Goal: Task Accomplishment & Management: Manage account settings

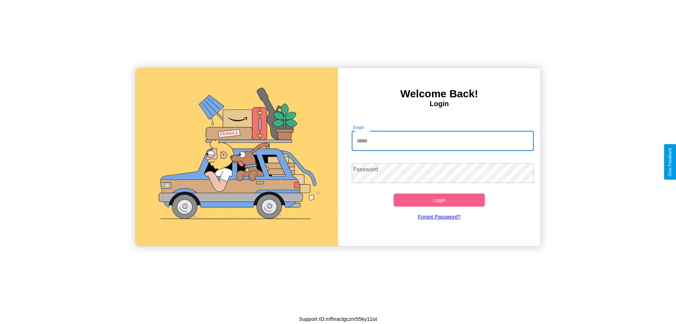
click at [443, 140] on input "Email" at bounding box center [443, 141] width 182 height 20
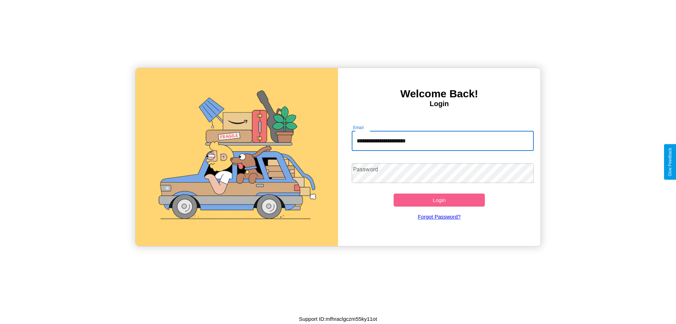
type input "**********"
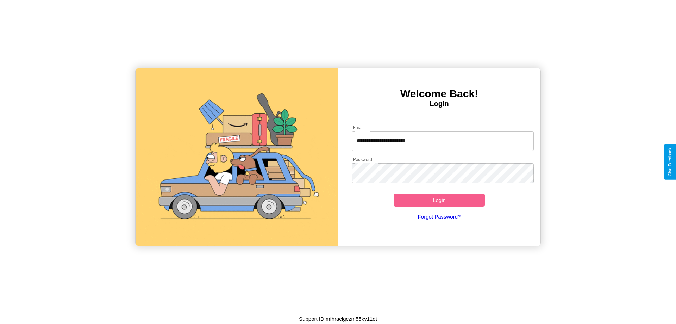
click at [439, 200] on button "Login" at bounding box center [439, 199] width 91 height 13
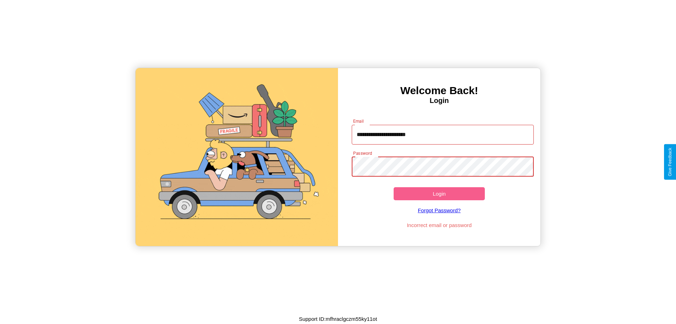
click at [439, 193] on button "Login" at bounding box center [439, 193] width 91 height 13
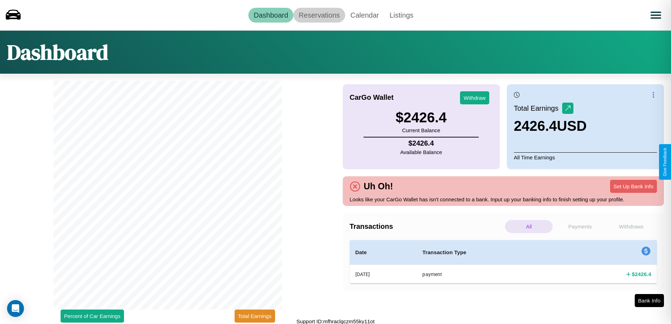
click at [319, 15] on link "Reservations" at bounding box center [319, 15] width 52 height 15
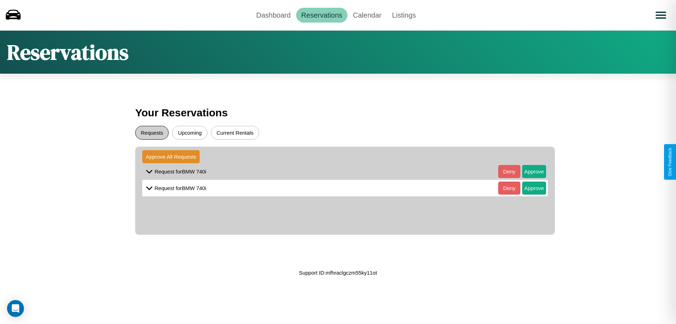
click at [152, 132] on button "Requests" at bounding box center [151, 133] width 33 height 14
click at [529, 171] on button "Approve" at bounding box center [534, 171] width 24 height 13
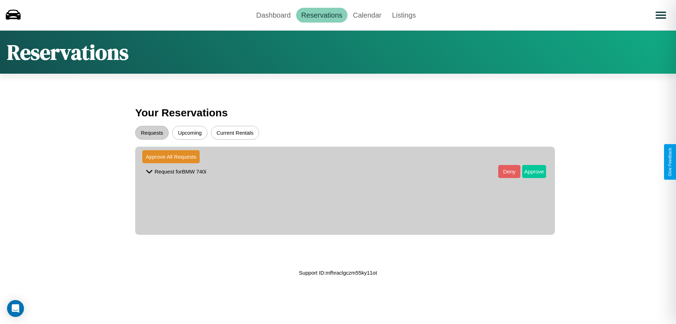
click at [529, 171] on button "Approve" at bounding box center [534, 171] width 24 height 13
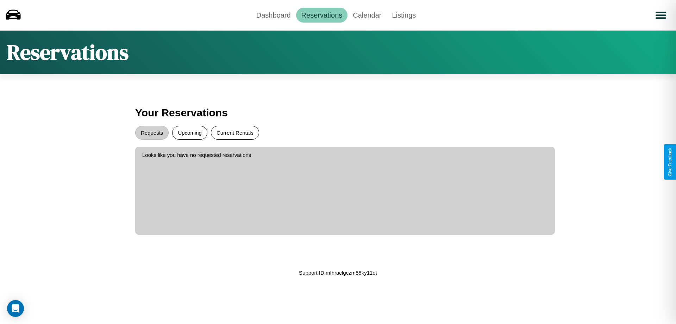
click at [235, 132] on button "Current Rentals" at bounding box center [235, 133] width 48 height 14
click at [273, 15] on link "Dashboard" at bounding box center [273, 15] width 45 height 15
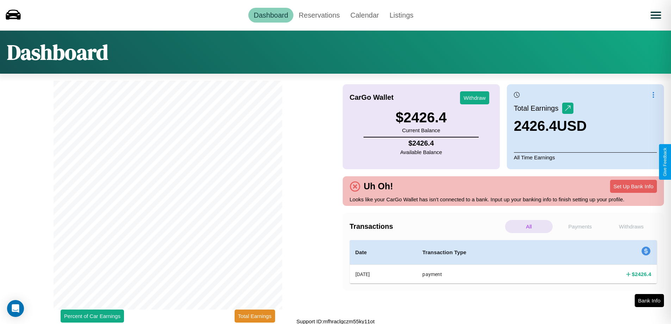
click at [579, 226] on p "Payments" at bounding box center [580, 226] width 48 height 13
click at [631, 226] on p "Withdraws" at bounding box center [631, 226] width 48 height 13
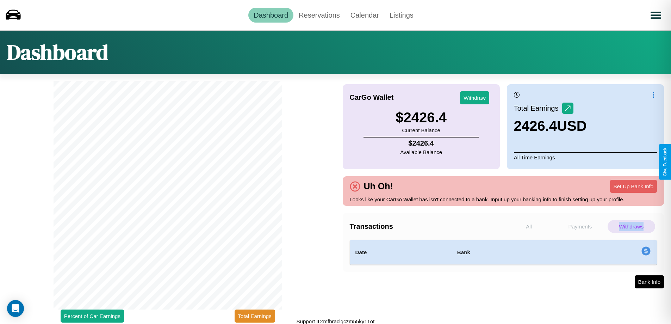
click at [631, 226] on p "Withdraws" at bounding box center [631, 226] width 48 height 13
click at [255, 315] on button "Total Earnings" at bounding box center [254, 315] width 40 height 13
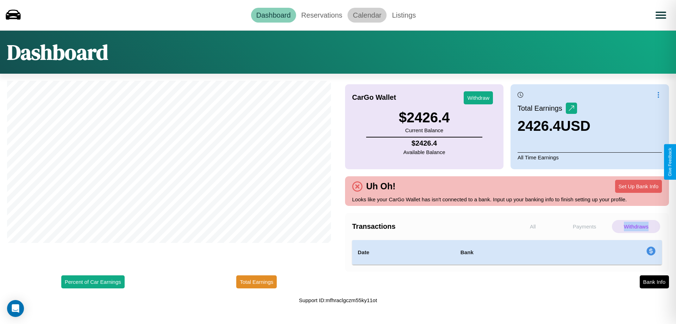
click at [367, 15] on link "Calendar" at bounding box center [366, 15] width 39 height 15
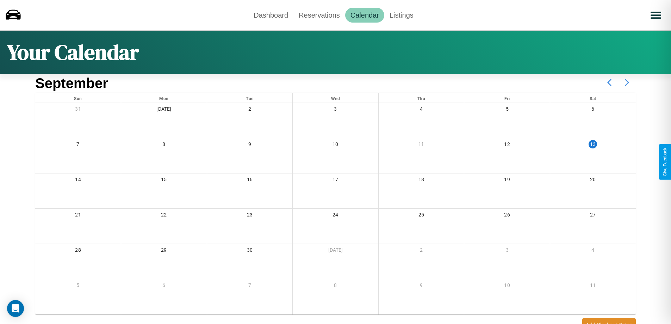
click at [627, 82] on icon at bounding box center [627, 83] width 18 height 18
